Goal: Task Accomplishment & Management: Manage account settings

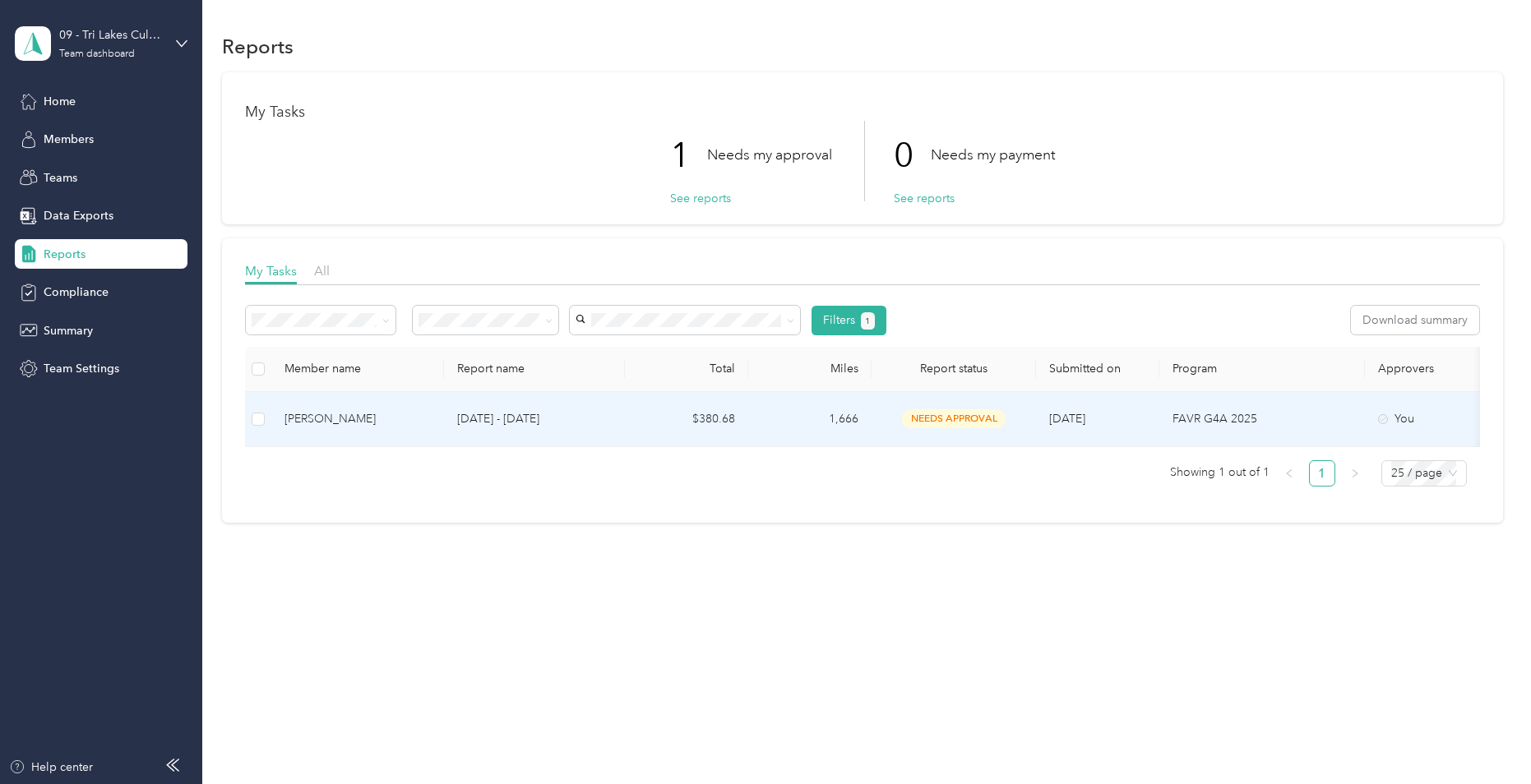
click at [331, 422] on div "[PERSON_NAME]" at bounding box center [357, 419] width 146 height 18
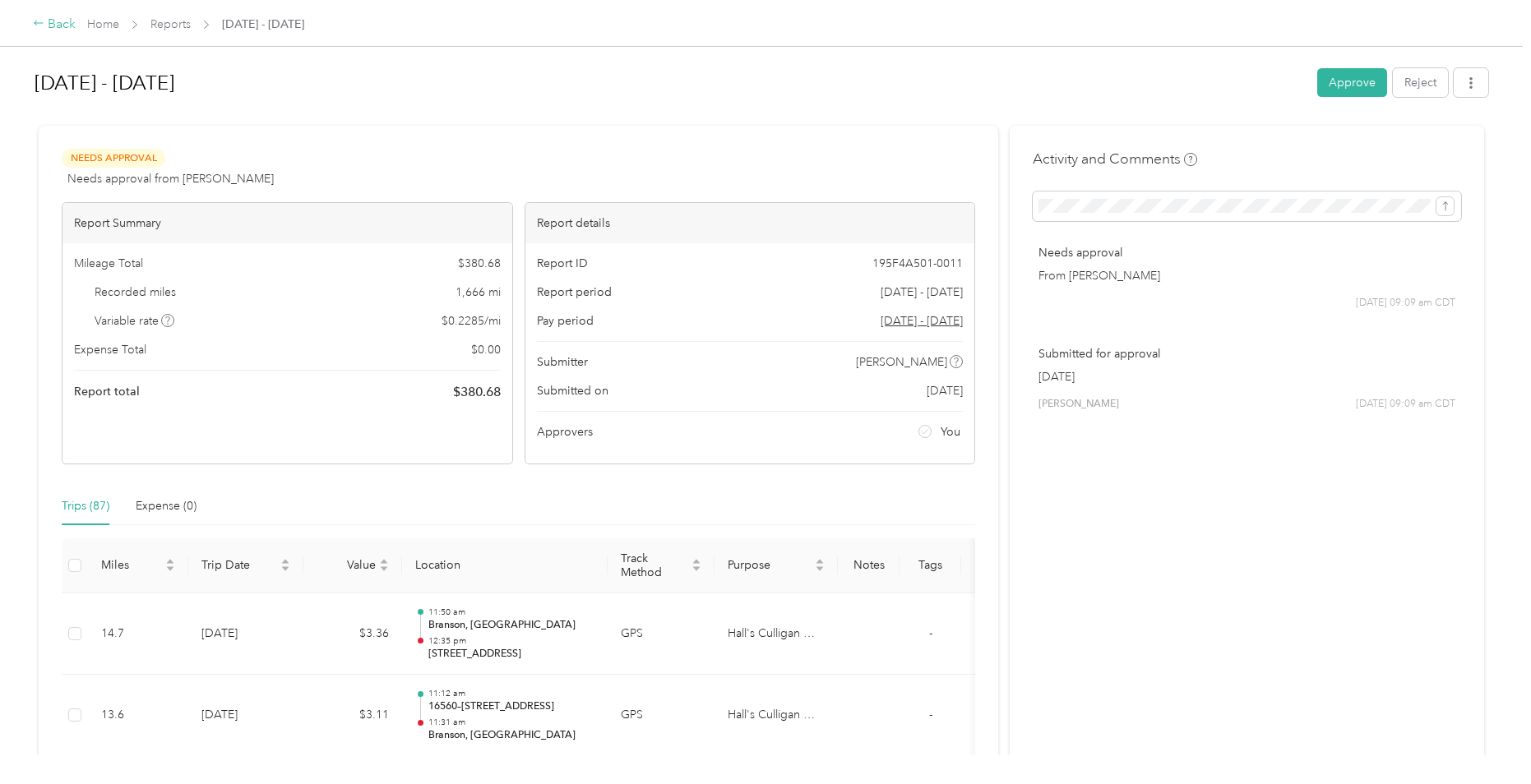
click at [61, 22] on div "Back" at bounding box center [54, 25] width 43 height 20
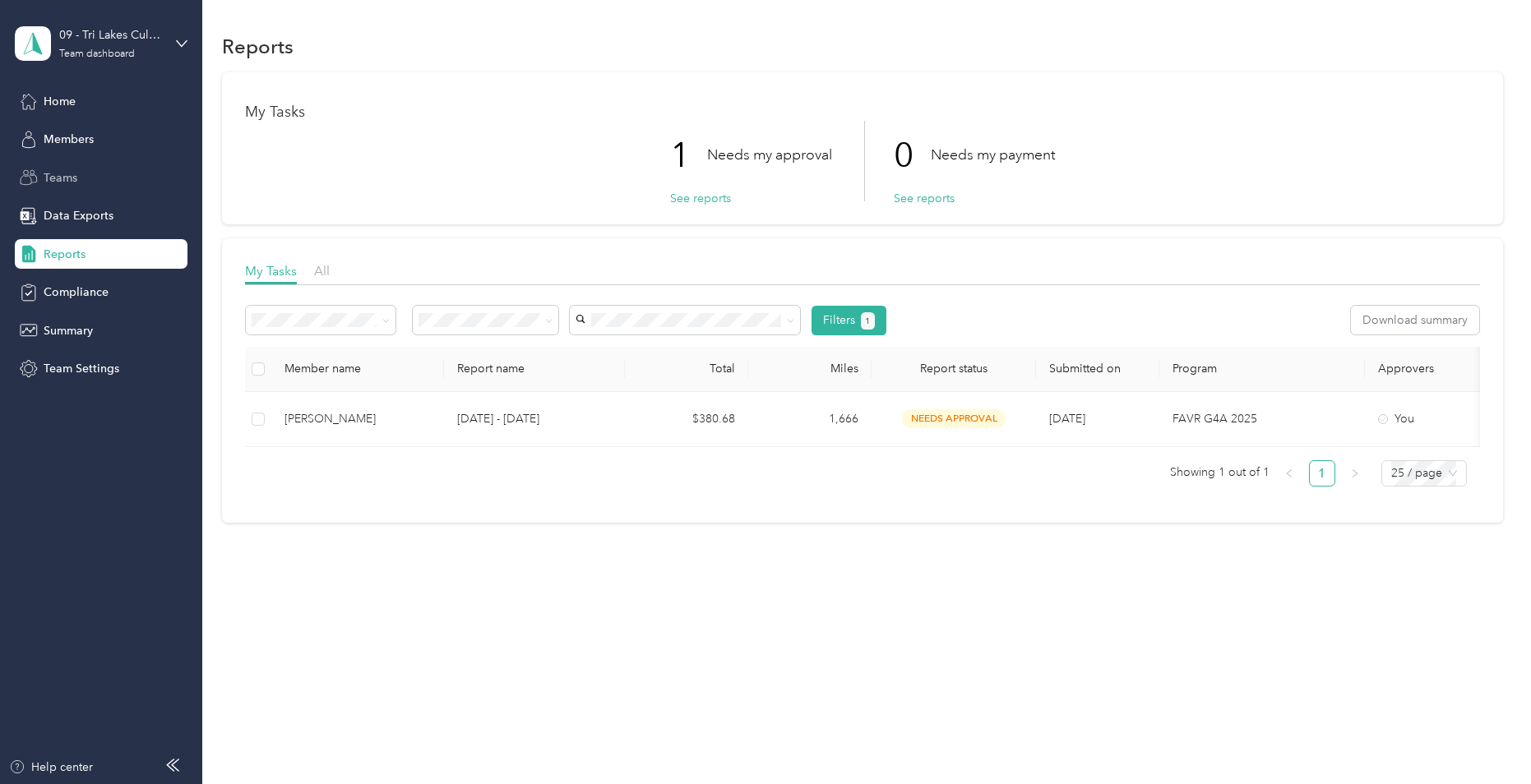
click at [91, 177] on div "Teams" at bounding box center [101, 177] width 173 height 30
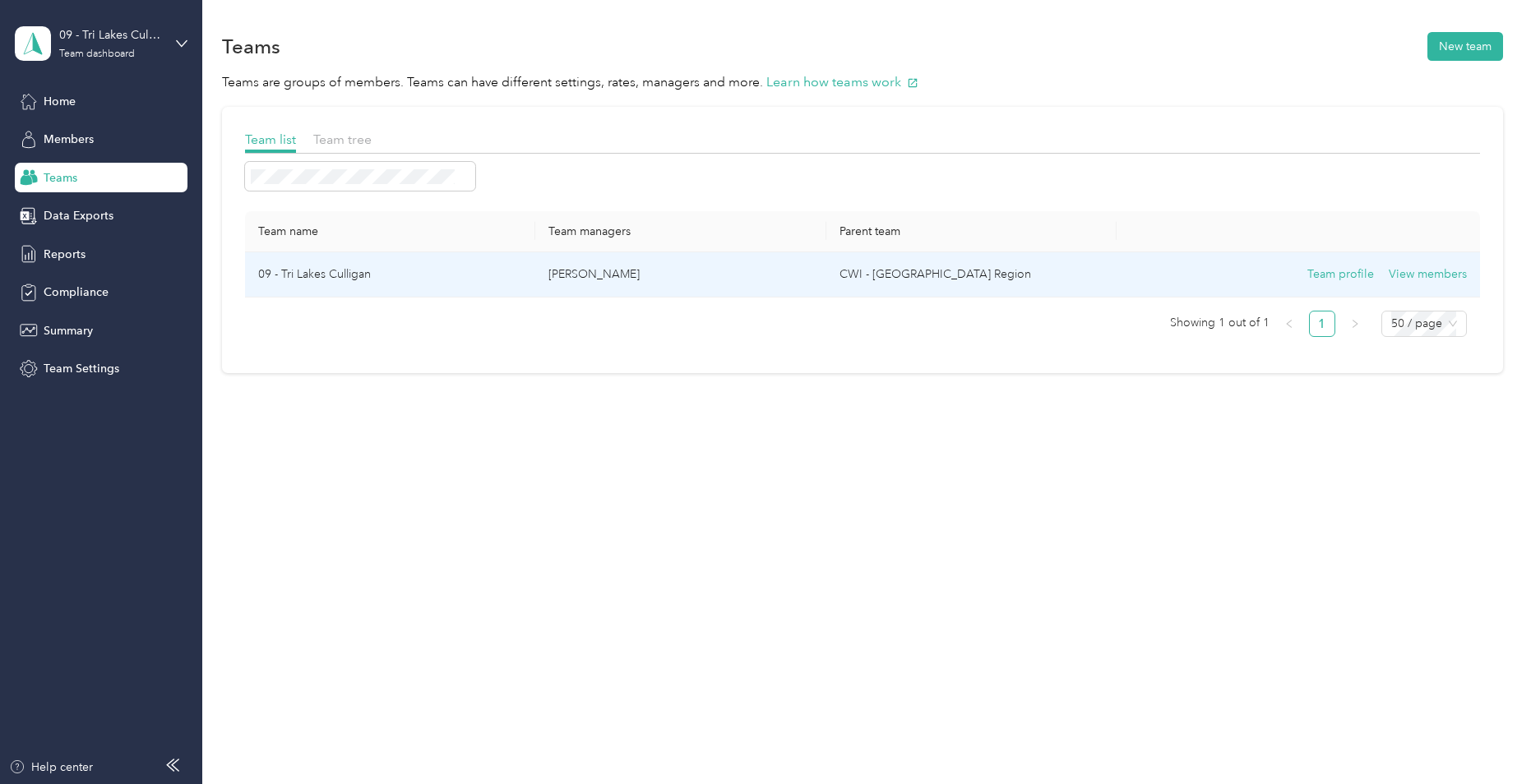
click at [416, 275] on td "09 - Tri Lakes Culligan" at bounding box center [390, 275] width 290 height 45
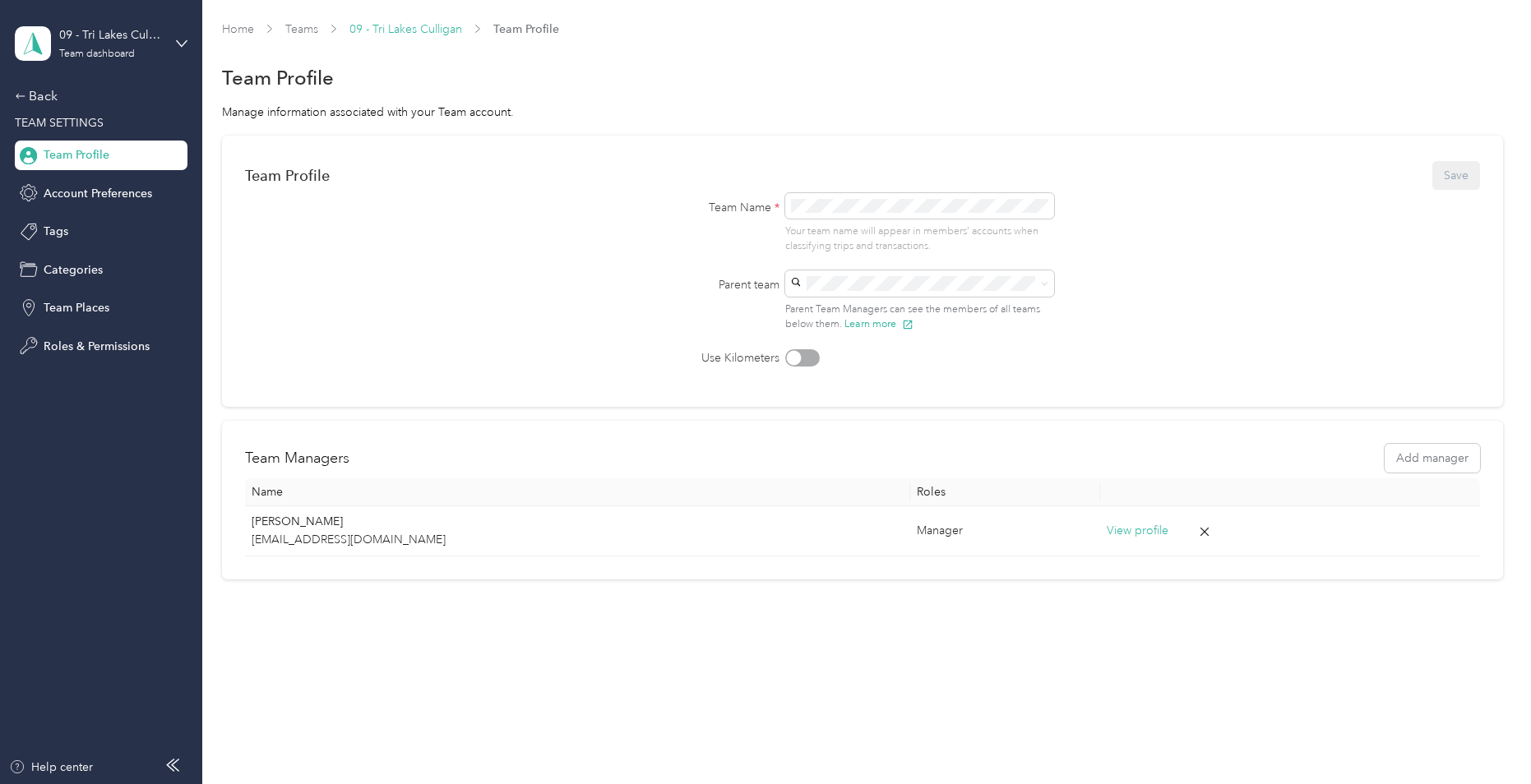
click at [403, 28] on link "09 - Tri Lakes Culligan" at bounding box center [406, 28] width 113 height 14
click at [421, 30] on link "09 - Tri Lakes Culligan" at bounding box center [406, 28] width 113 height 14
click at [103, 310] on span "Team Places" at bounding box center [76, 307] width 65 height 17
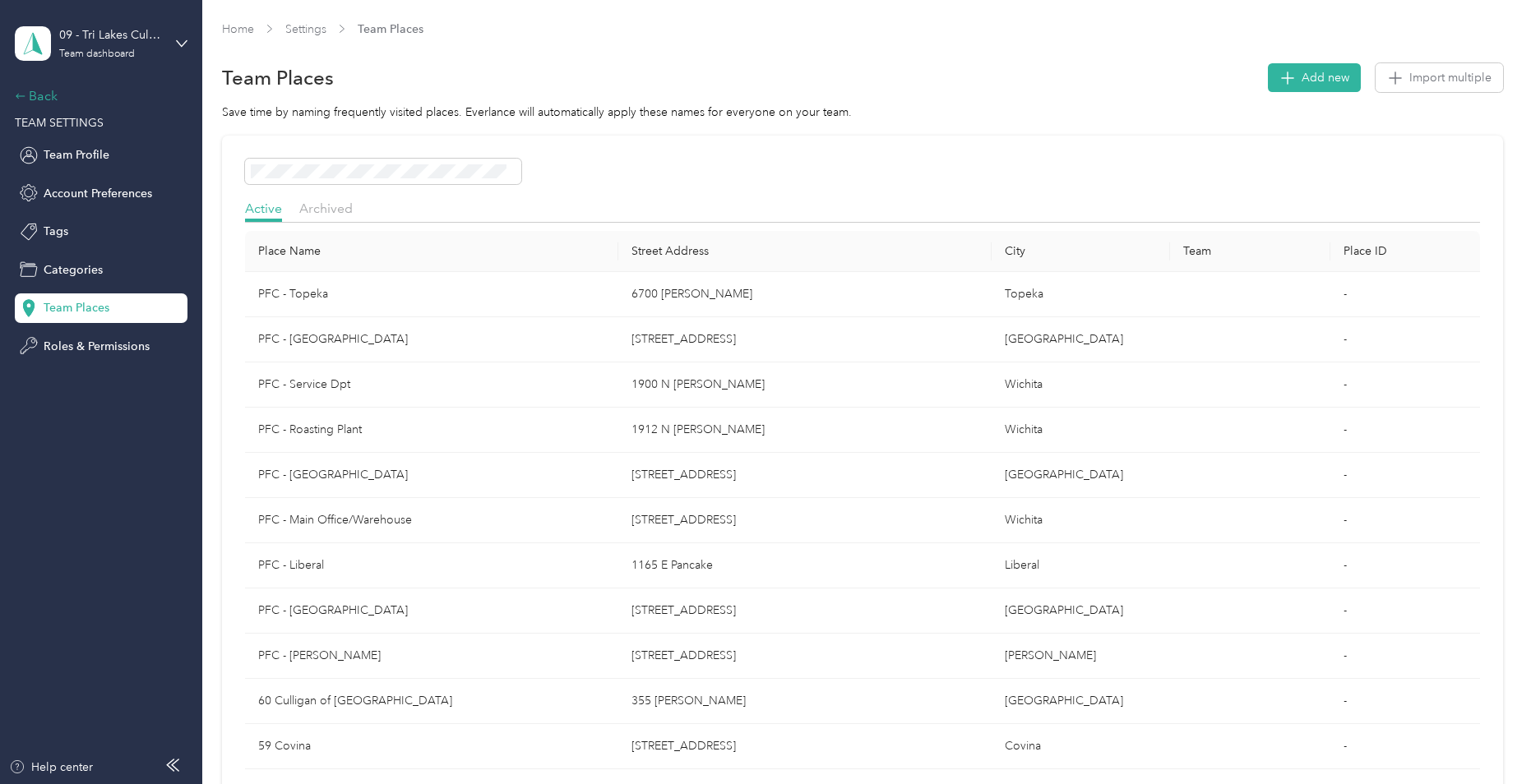
click at [42, 94] on div "Back" at bounding box center [96, 96] width 164 height 20
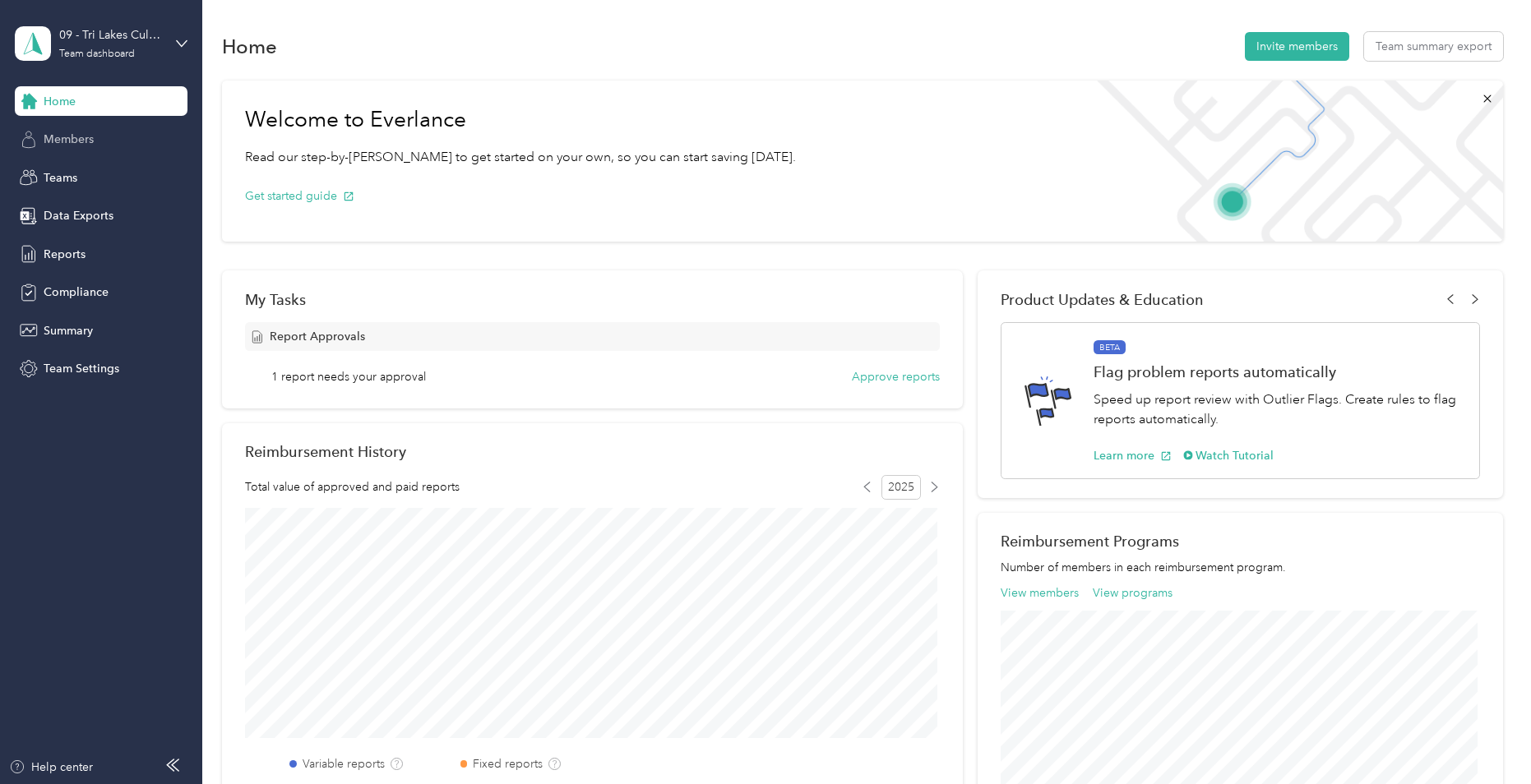
click at [55, 134] on span "Members" at bounding box center [68, 139] width 50 height 17
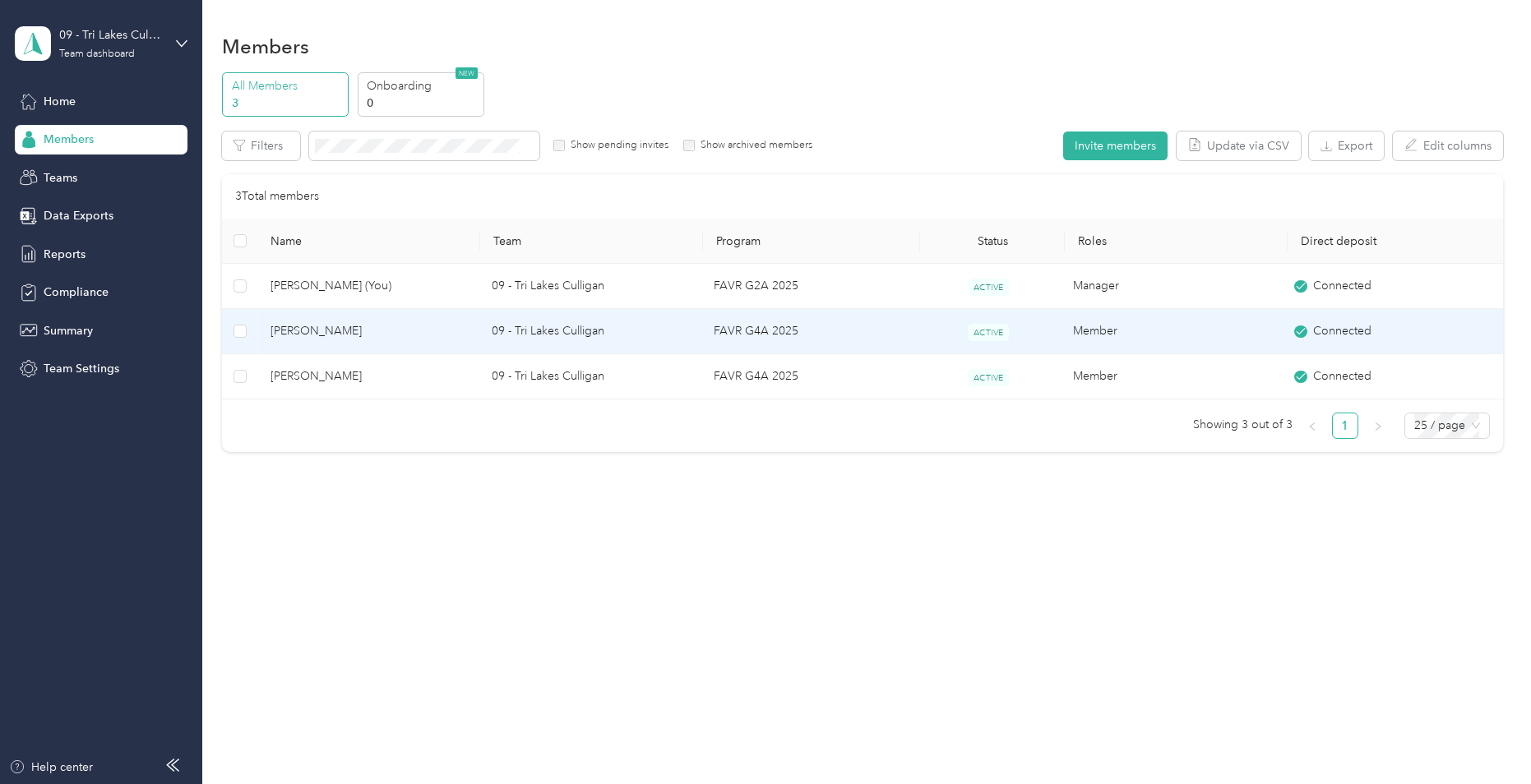
click at [345, 330] on span "[PERSON_NAME]" at bounding box center [368, 332] width 194 height 18
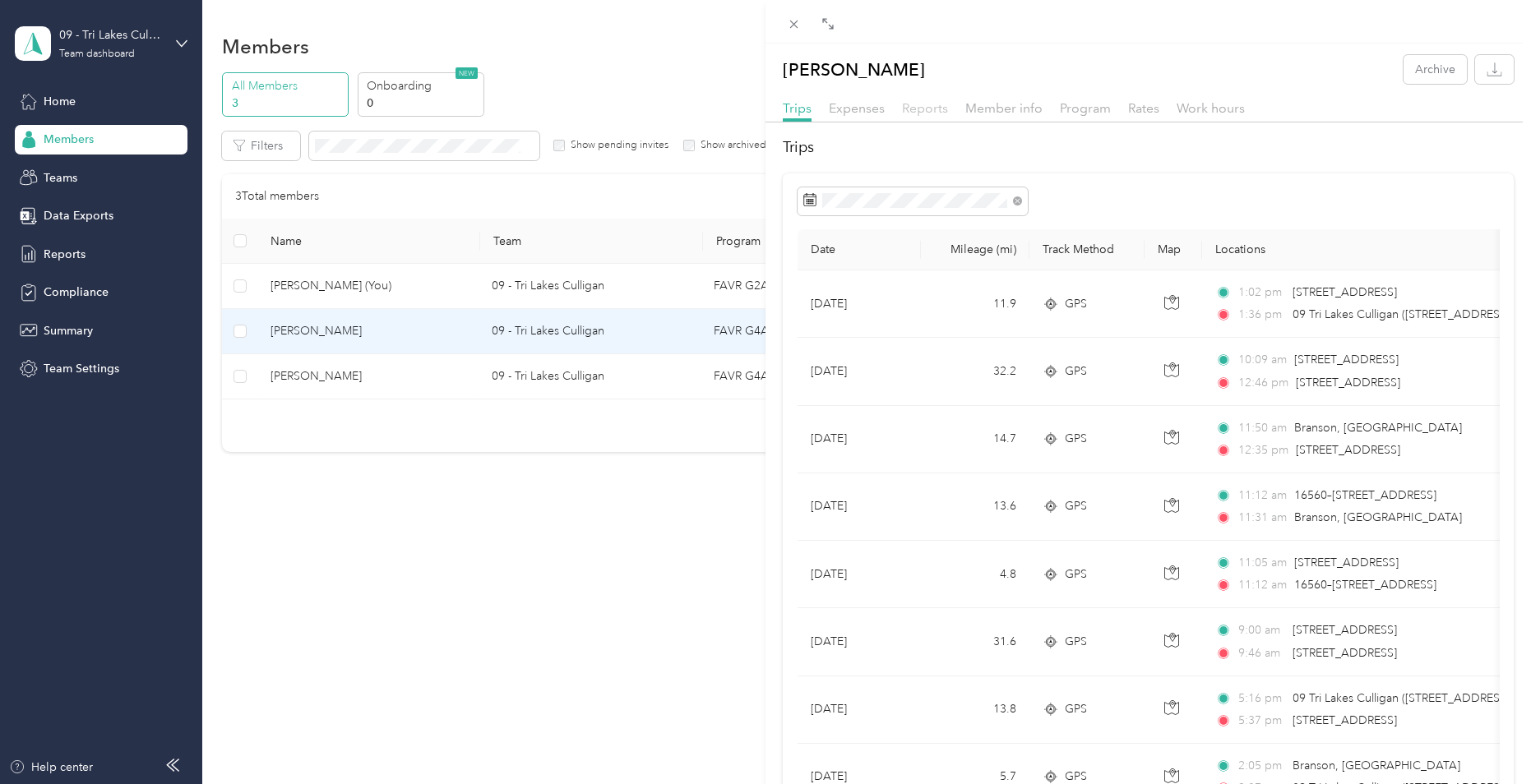
click at [923, 110] on span "Reports" at bounding box center [925, 107] width 46 height 15
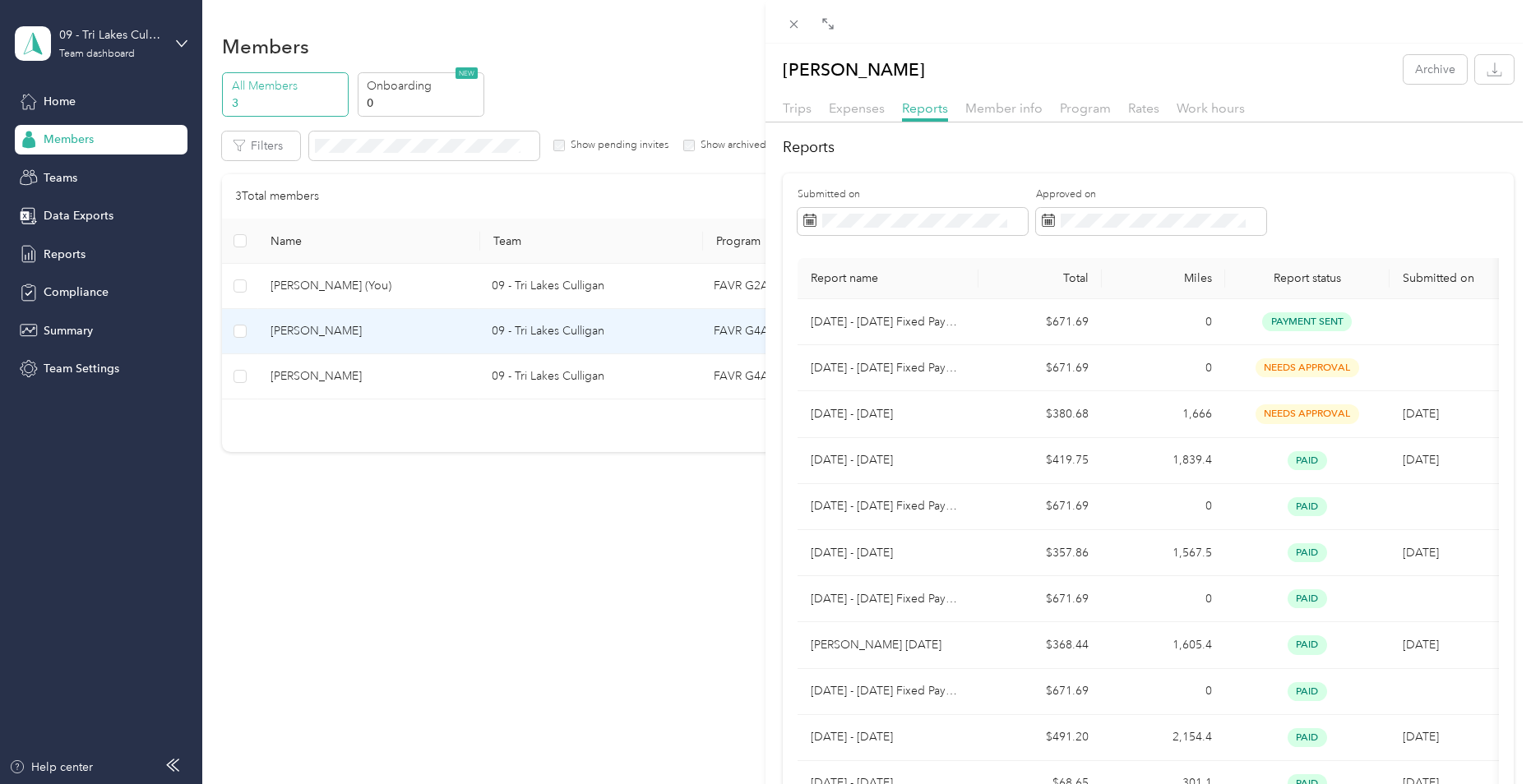
click at [92, 34] on div "[PERSON_NAME] Archive Trips Expenses Reports Member info Program Rates Work hou…" at bounding box center [765, 392] width 1531 height 784
